Goal: Task Accomplishment & Management: Manage account settings

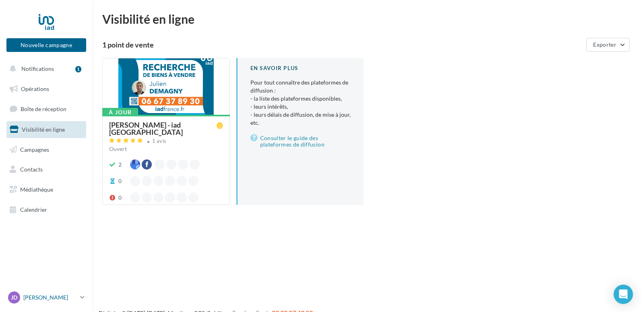
click at [31, 298] on p "[PERSON_NAME]" at bounding box center [50, 298] width 54 height 8
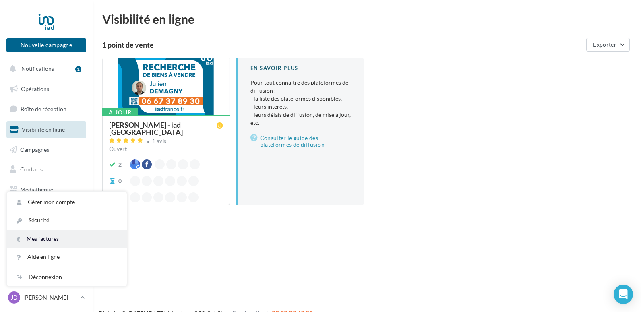
click at [43, 240] on link "Mes factures" at bounding box center [67, 239] width 120 height 18
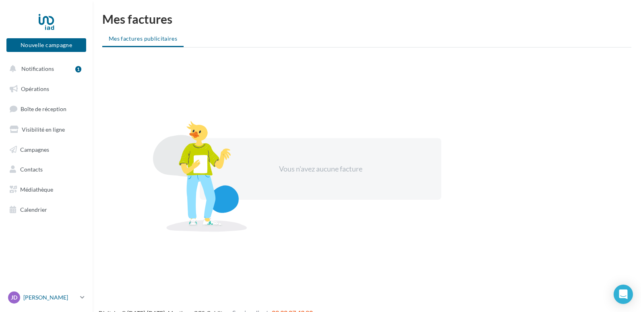
click at [65, 295] on p "[PERSON_NAME]" at bounding box center [50, 298] width 54 height 8
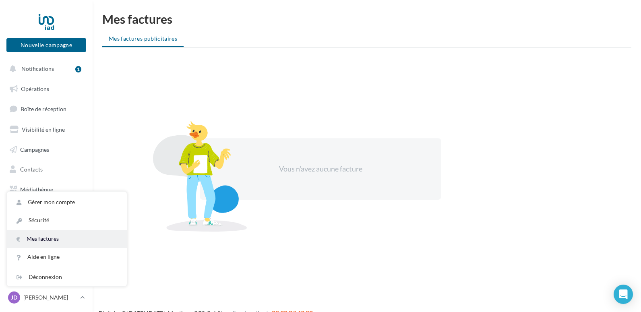
click at [50, 242] on link "Mes factures" at bounding box center [67, 239] width 120 height 18
click at [58, 73] on button "Notifications 1" at bounding box center [45, 68] width 80 height 17
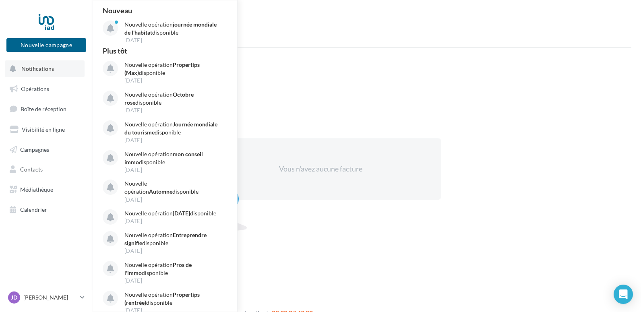
click at [58, 73] on button "Notifications Nouveau Nouvelle opération journée mondiale de l'habitat disponib…" at bounding box center [45, 68] width 80 height 17
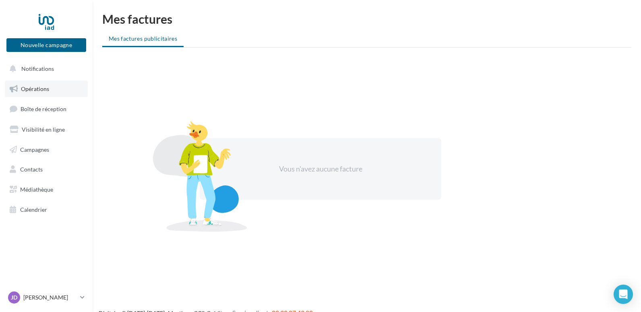
click at [57, 89] on link "Opérations" at bounding box center [46, 89] width 83 height 17
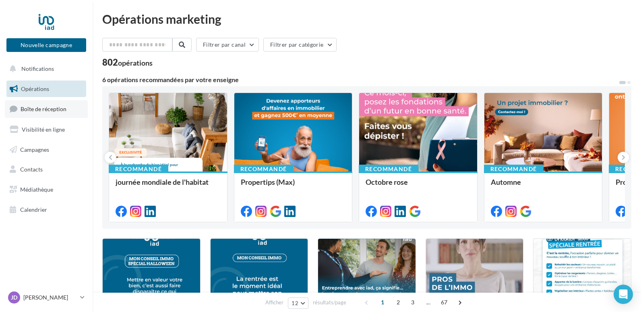
click at [57, 106] on link "Boîte de réception" at bounding box center [46, 108] width 83 height 17
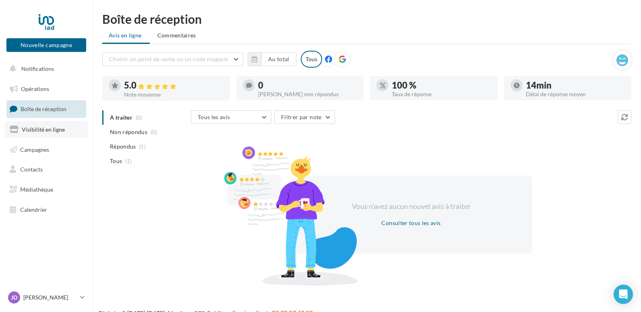
click at [58, 131] on span "Visibilité en ligne" at bounding box center [43, 129] width 43 height 7
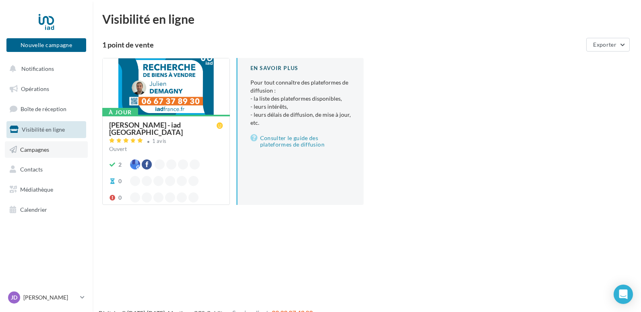
click at [69, 151] on link "Campagnes" at bounding box center [46, 149] width 83 height 17
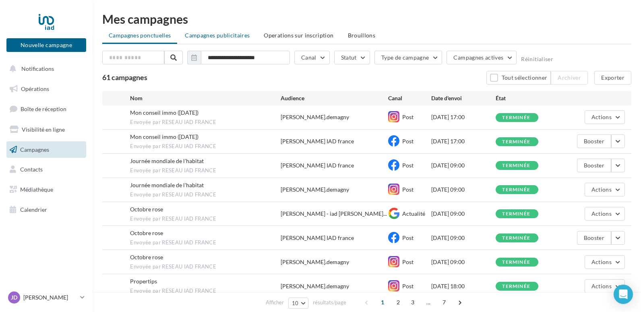
click at [232, 33] on span "Campagnes publicitaires" at bounding box center [217, 35] width 65 height 7
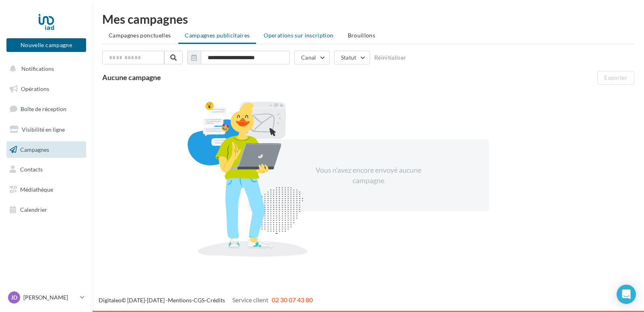
click at [279, 37] on span "Operations sur inscription" at bounding box center [299, 35] width 70 height 7
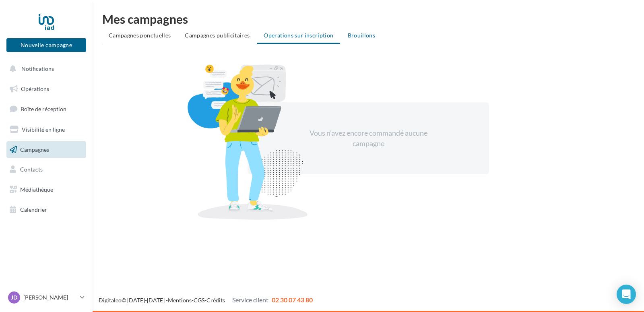
click at [349, 34] on span "Brouillons" at bounding box center [362, 35] width 28 height 7
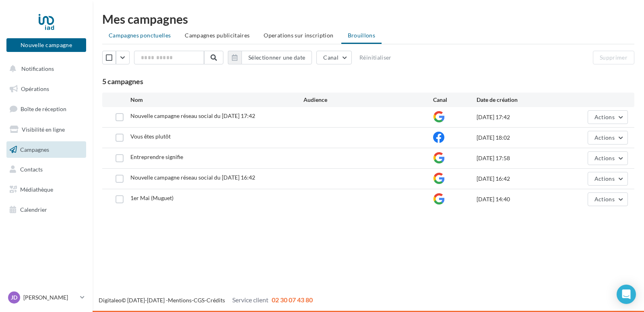
click at [157, 39] on li "Campagnes ponctuelles" at bounding box center [139, 35] width 75 height 15
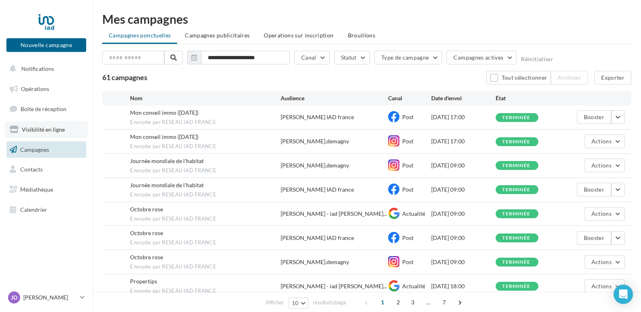
click at [60, 132] on span "Visibilité en ligne" at bounding box center [43, 129] width 43 height 7
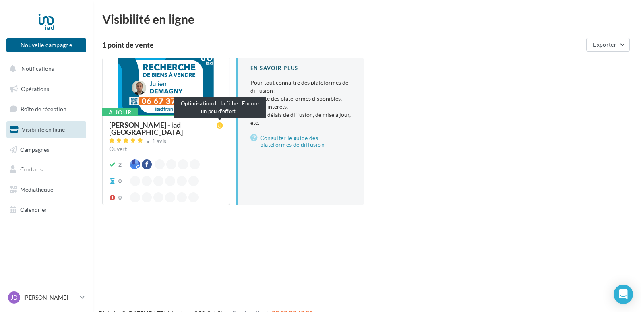
click at [219, 124] on icon at bounding box center [220, 125] width 6 height 6
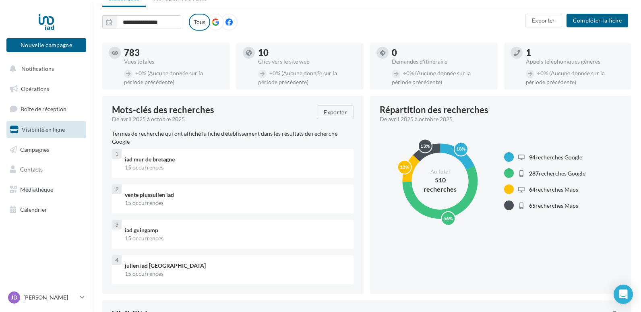
scroll to position [41, 0]
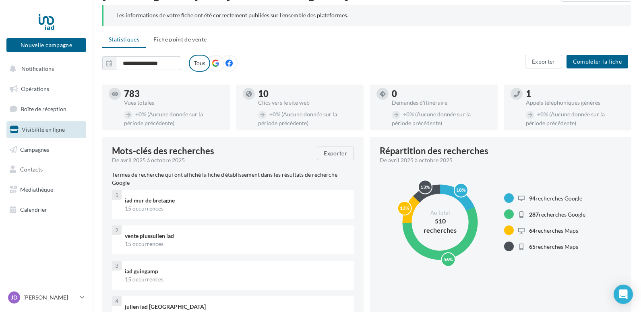
click at [215, 60] on icon at bounding box center [215, 63] width 7 height 7
click at [229, 61] on icon at bounding box center [229, 63] width 7 height 7
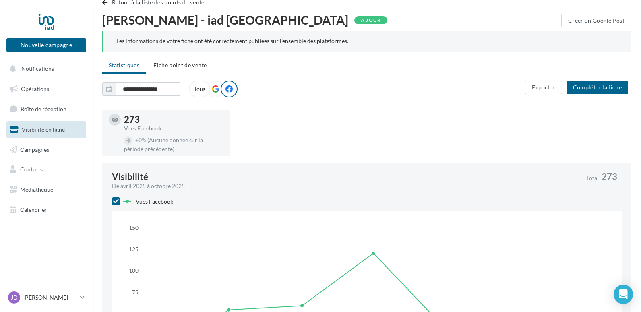
scroll to position [0, 0]
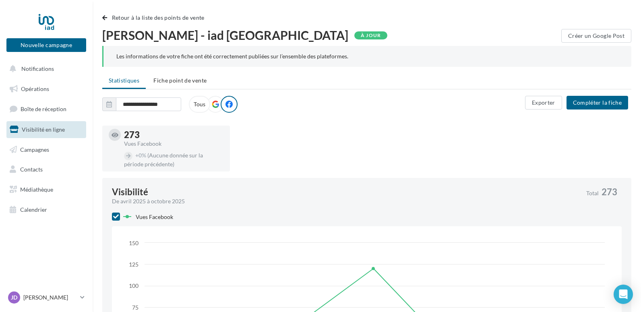
click at [216, 106] on icon at bounding box center [215, 104] width 7 height 7
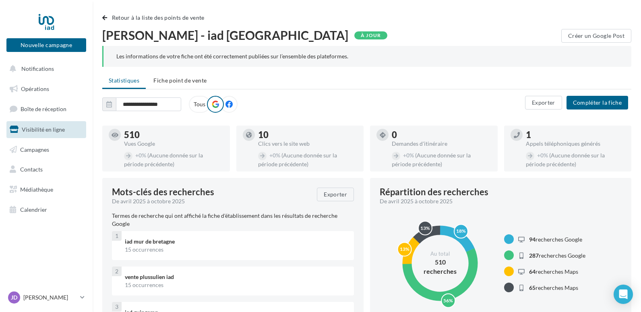
scroll to position [41, 0]
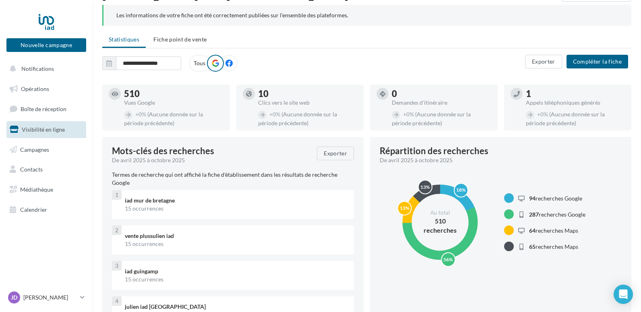
click at [203, 63] on label "Tous" at bounding box center [199, 63] width 21 height 17
click at [162, 42] on span "Fiche point de vente" at bounding box center [179, 39] width 53 height 7
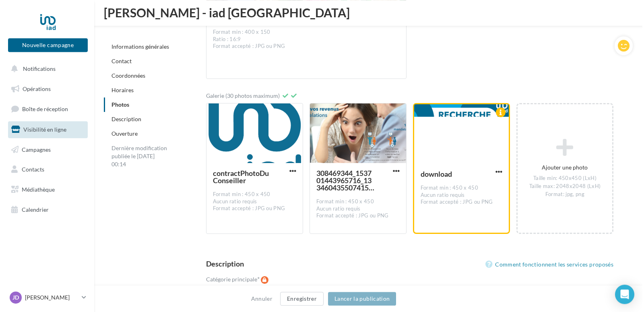
scroll to position [1356, 0]
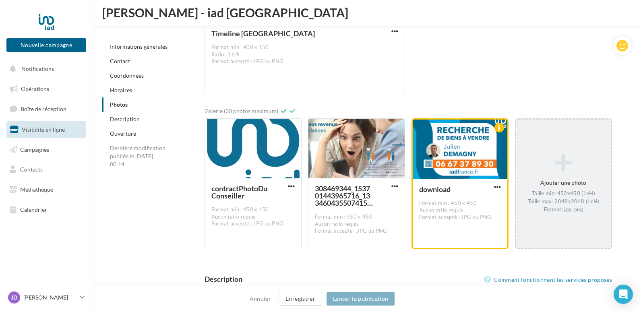
click at [565, 175] on div "Ajouter une photo Taille min: 450x450 (LxH) Taille max: 2048x2048 (LxH) Format:…" at bounding box center [563, 184] width 95 height 68
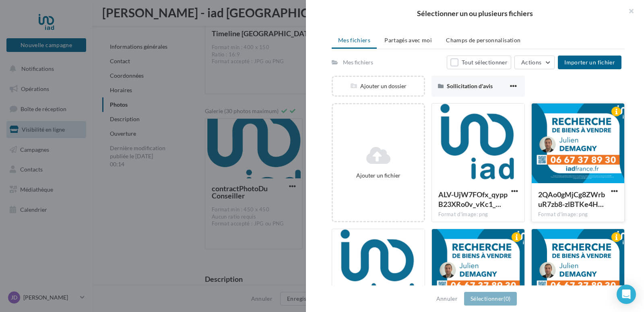
scroll to position [41, 0]
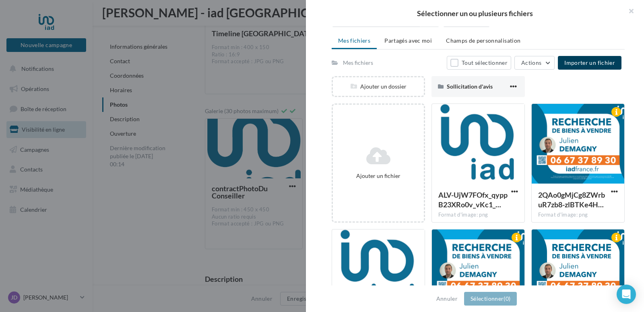
click at [584, 65] on span "Importer un fichier" at bounding box center [590, 62] width 51 height 7
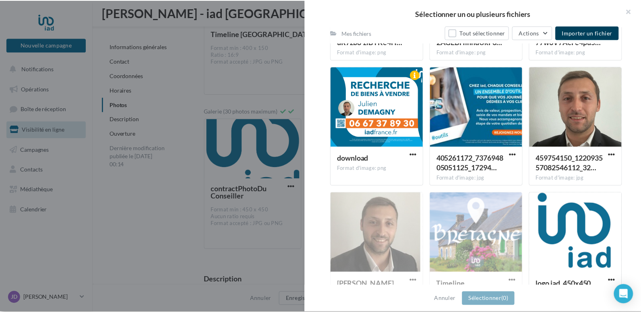
scroll to position [329, 0]
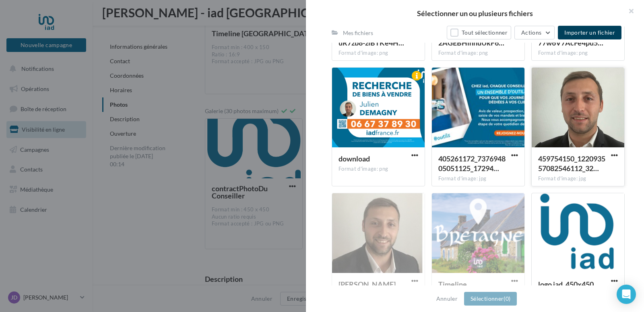
click at [567, 120] on div at bounding box center [578, 108] width 93 height 81
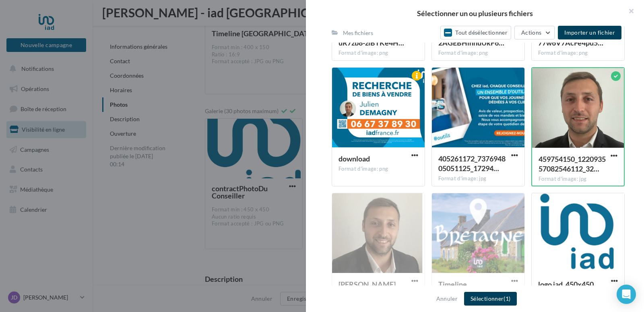
click at [511, 296] on span "(1)" at bounding box center [507, 298] width 7 height 7
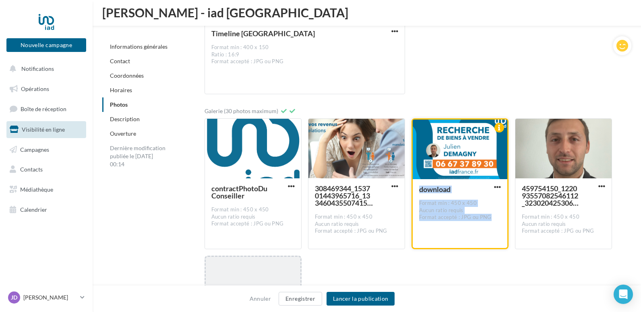
drag, startPoint x: 556, startPoint y: 154, endPoint x: 476, endPoint y: 163, distance: 80.7
click at [476, 163] on div "contractPhotoDuConseiller Format min : 450 x 450 Aucun ratio requis Format acce…" at bounding box center [412, 252] width 414 height 268
click at [500, 186] on span "button" at bounding box center [497, 187] width 7 height 7
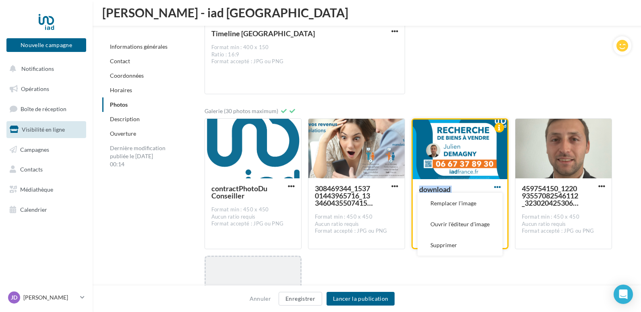
click at [500, 186] on span "button" at bounding box center [497, 187] width 7 height 7
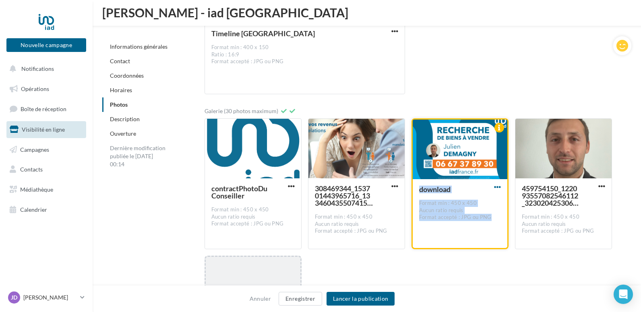
click at [500, 186] on span "button" at bounding box center [497, 187] width 7 height 7
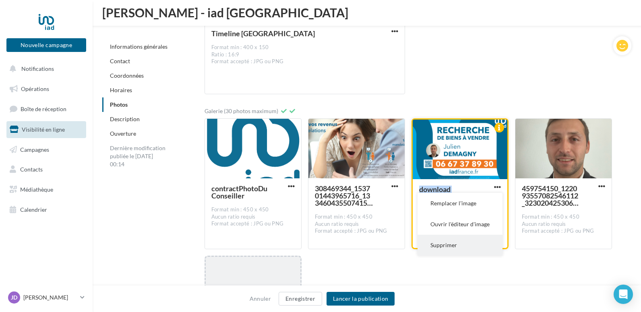
click at [451, 243] on button "Supprimer" at bounding box center [460, 245] width 85 height 21
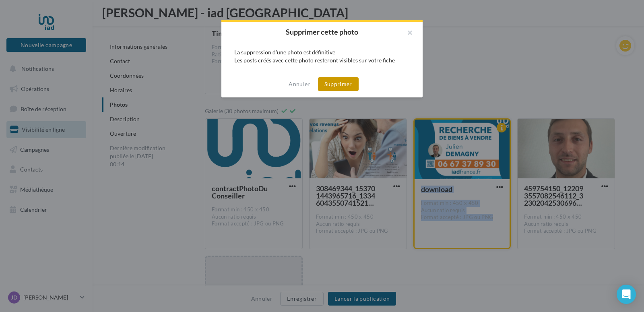
click at [328, 84] on button "Supprimer" at bounding box center [338, 84] width 41 height 14
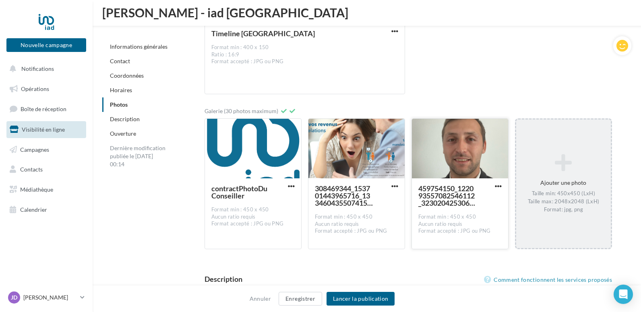
click at [499, 79] on div "Couverture Facebook Timeline Région Bretagne Format min : 400 x 150 Ratio : 16:…" at bounding box center [412, 23] width 414 height 142
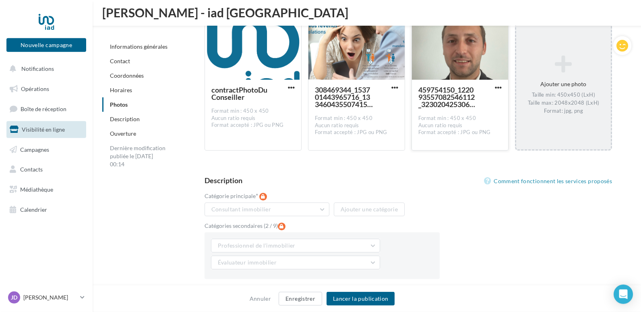
scroll to position [1438, 0]
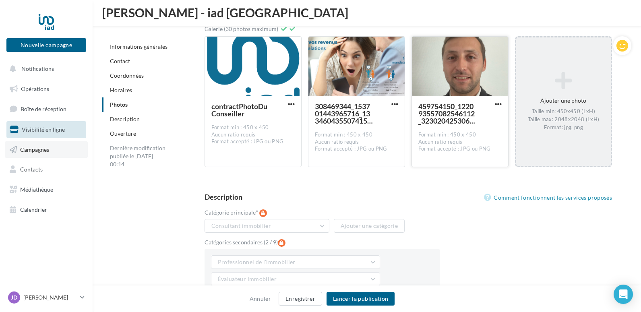
click at [43, 151] on span "Campagnes" at bounding box center [34, 149] width 29 height 7
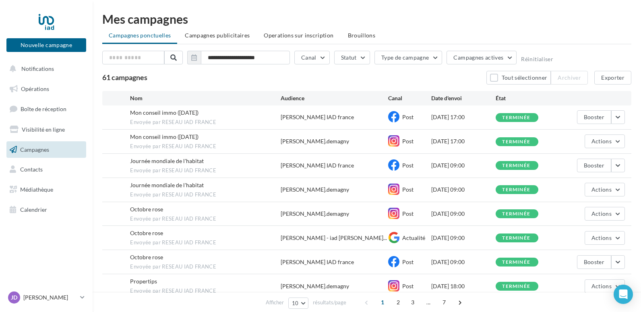
click at [40, 170] on span "Contacts" at bounding box center [31, 169] width 23 height 7
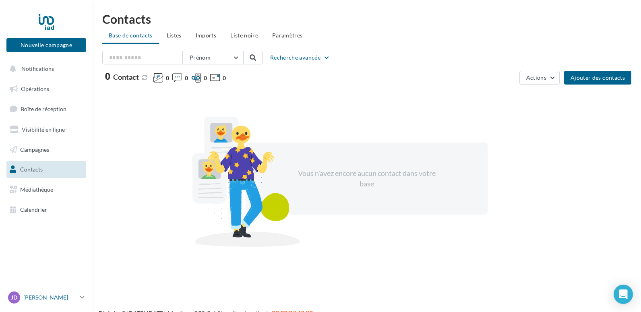
click at [51, 295] on p "[PERSON_NAME]" at bounding box center [50, 298] width 54 height 8
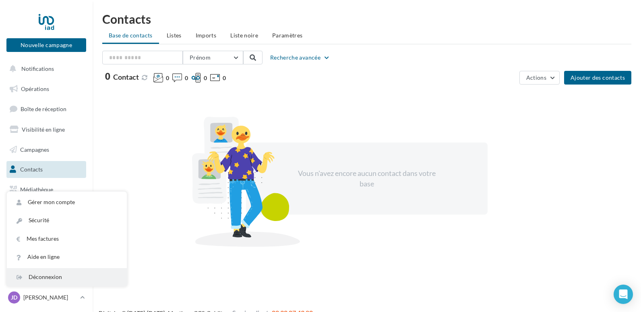
click at [54, 273] on div "Déconnexion" at bounding box center [67, 277] width 120 height 18
